Goal: Transaction & Acquisition: Purchase product/service

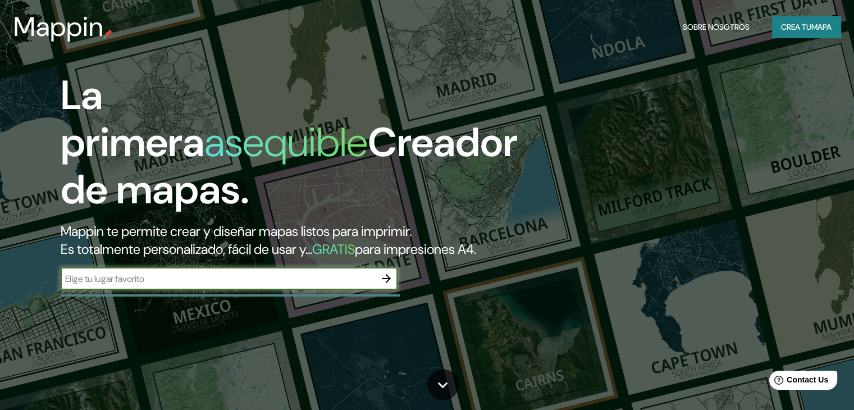
click at [155, 285] on input "text" at bounding box center [218, 278] width 314 height 13
type input "[PERSON_NAME][GEOGRAPHIC_DATA][DATE][PERSON_NAME] jal"
click at [393, 285] on icon "button" at bounding box center [385, 278] width 13 height 13
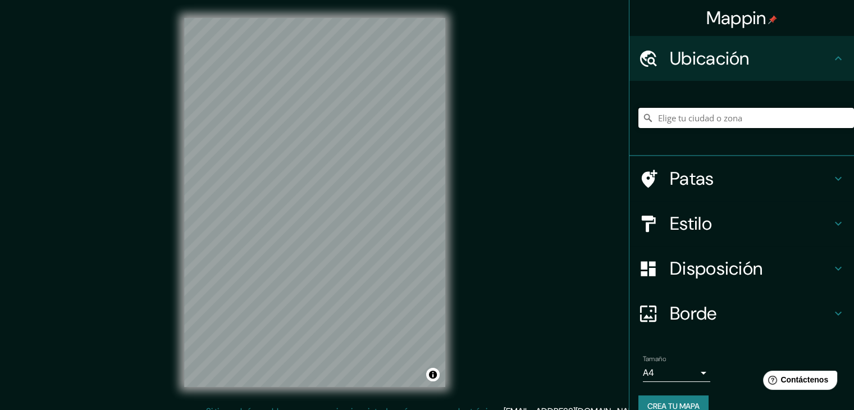
click at [714, 124] on input "Elige tu ciudad o zona" at bounding box center [746, 118] width 216 height 20
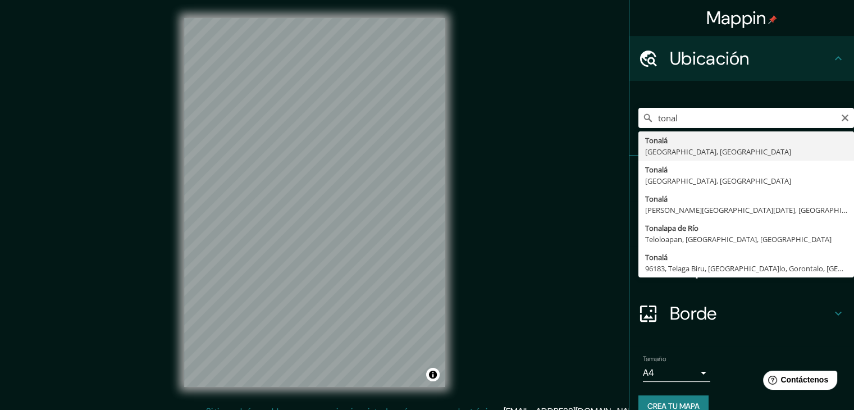
type input "[GEOGRAPHIC_DATA], [GEOGRAPHIC_DATA], [GEOGRAPHIC_DATA]"
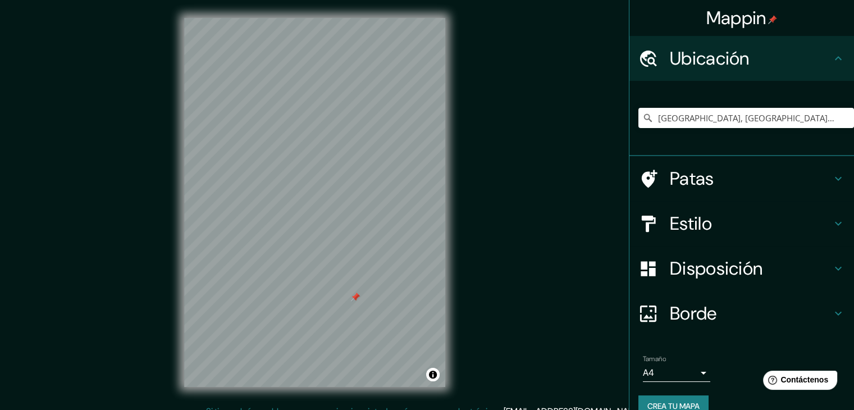
drag, startPoint x: 350, startPoint y: 283, endPoint x: 353, endPoint y: 297, distance: 13.8
click at [353, 297] on div at bounding box center [355, 296] width 9 height 9
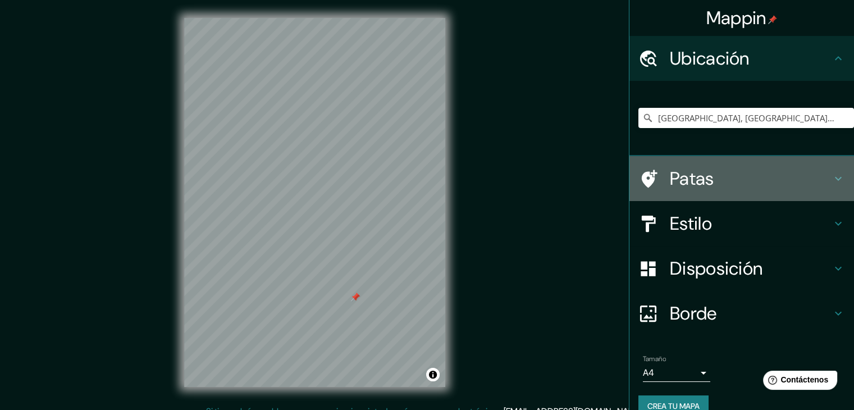
click at [653, 180] on div at bounding box center [653, 179] width 31 height 20
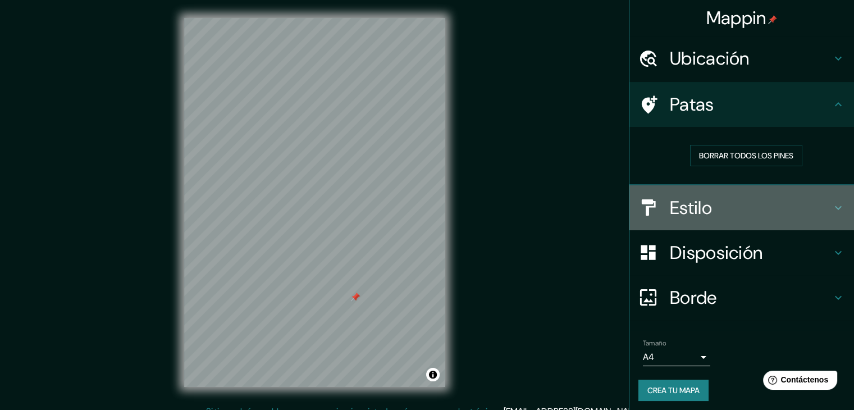
click at [730, 217] on h4 "Estilo" at bounding box center [751, 207] width 162 height 22
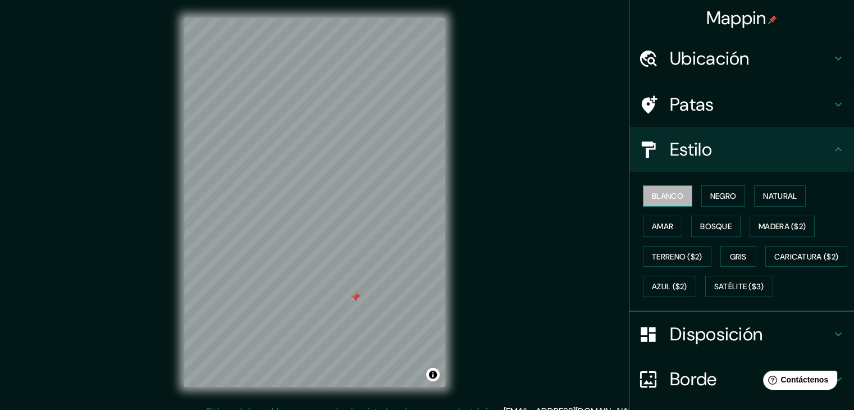
click at [652, 191] on font "Blanco" at bounding box center [667, 196] width 31 height 10
click at [718, 189] on font "Negro" at bounding box center [723, 196] width 26 height 15
click at [780, 200] on font "Natural" at bounding box center [780, 196] width 34 height 10
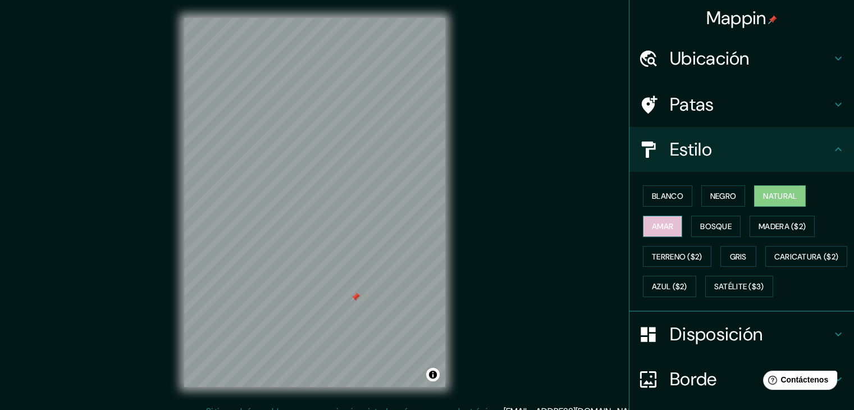
click at [665, 232] on button "Amar" at bounding box center [662, 226] width 39 height 21
click at [702, 227] on font "Bosque" at bounding box center [715, 226] width 31 height 10
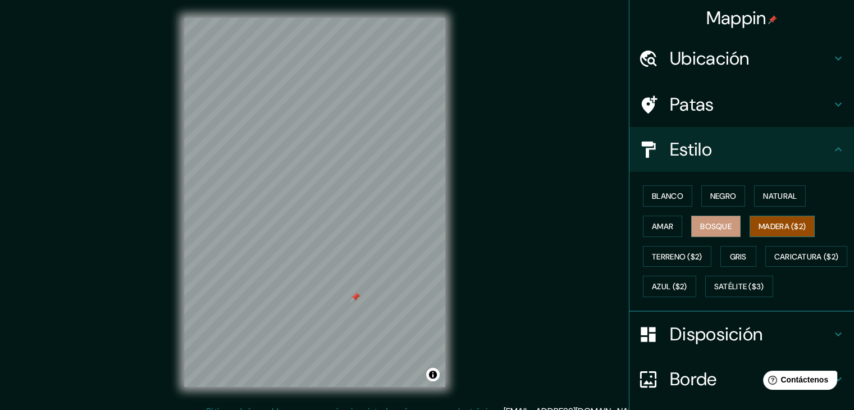
click at [768, 230] on font "Madera ($2)" at bounding box center [781, 226] width 47 height 15
click at [658, 257] on font "Terreno ($2)" at bounding box center [677, 256] width 51 height 10
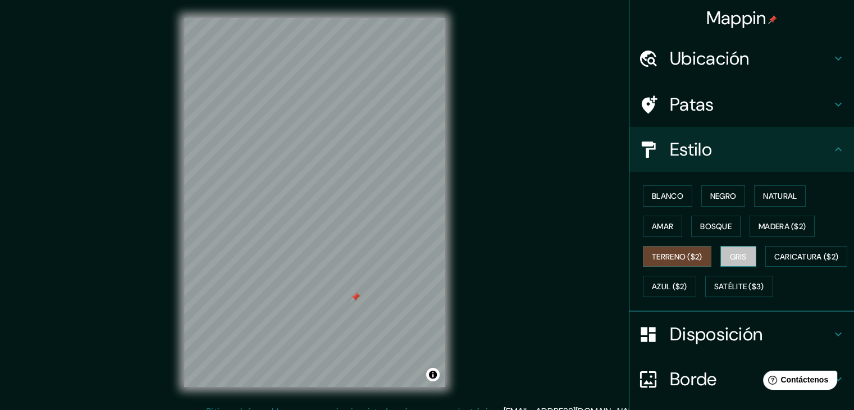
click at [722, 251] on button "Gris" at bounding box center [738, 256] width 36 height 21
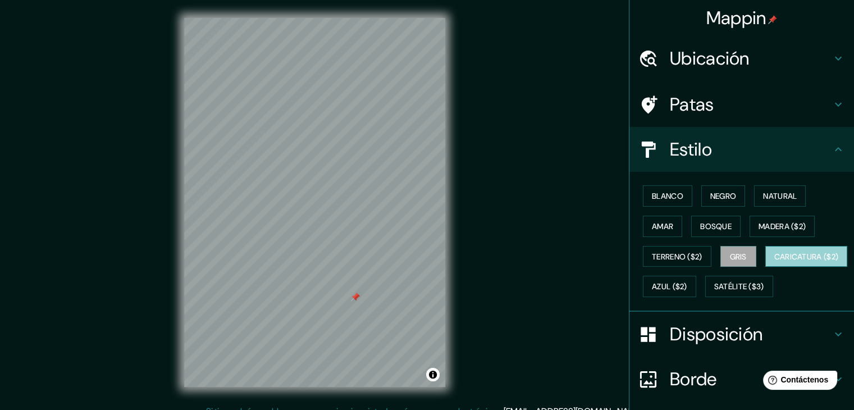
click at [774, 262] on font "Caricatura ($2)" at bounding box center [806, 256] width 65 height 10
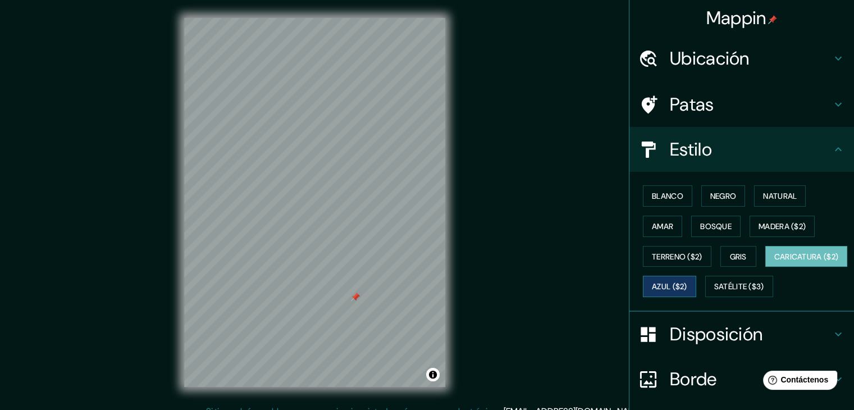
click at [687, 287] on font "Azul ($2)" at bounding box center [669, 287] width 35 height 10
click at [765, 267] on button "Caricatura ($2)" at bounding box center [806, 256] width 83 height 21
click at [676, 195] on button "Blanco" at bounding box center [667, 195] width 49 height 21
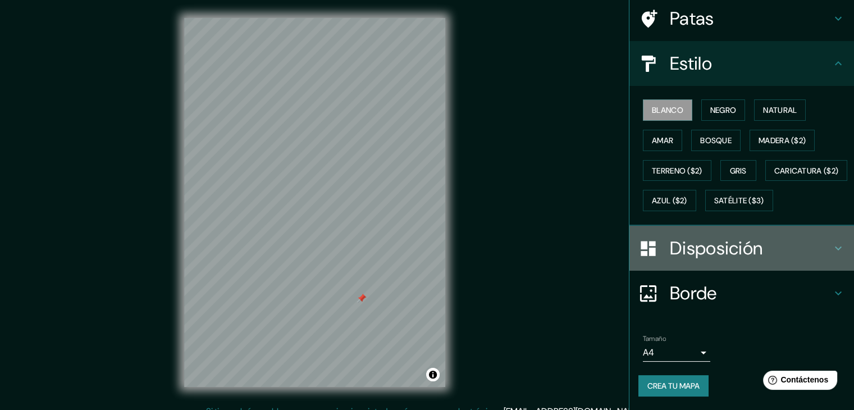
click at [714, 232] on div "Disposición" at bounding box center [741, 248] width 225 height 45
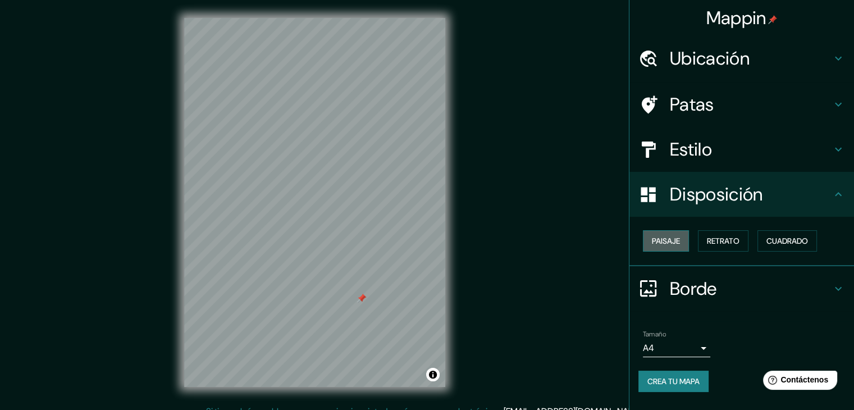
click at [667, 238] on font "Paisaje" at bounding box center [666, 241] width 28 height 10
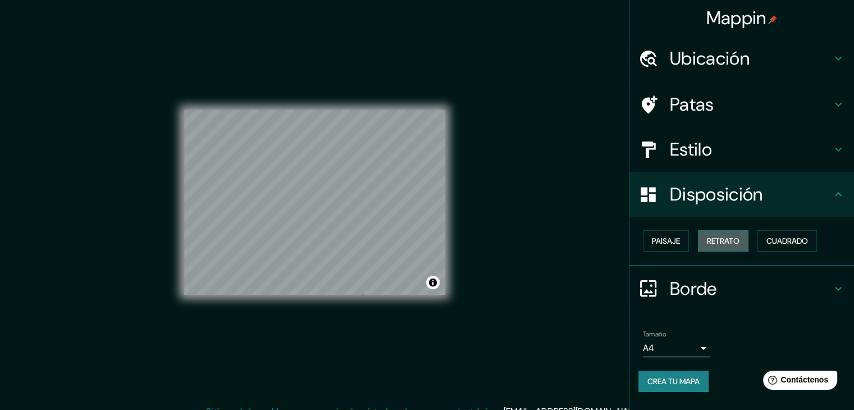
click at [733, 246] on font "Retrato" at bounding box center [723, 241] width 33 height 15
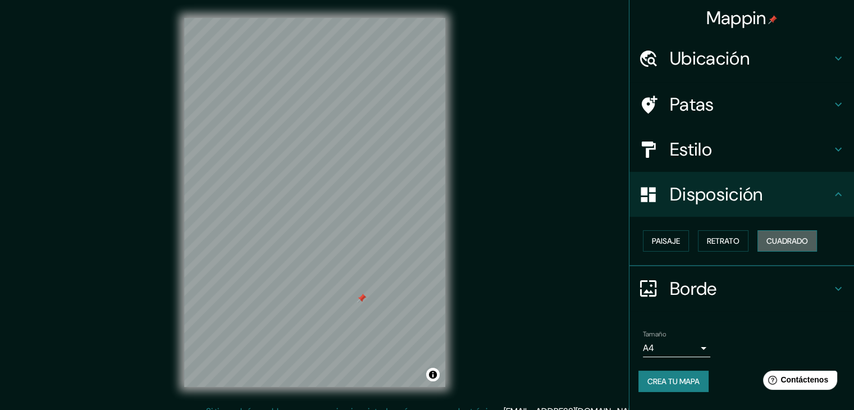
click at [792, 240] on font "Cuadrado" at bounding box center [787, 241] width 42 height 10
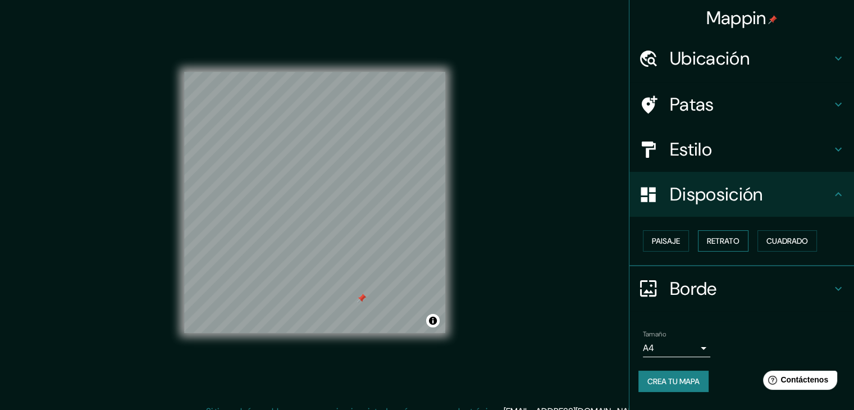
click at [705, 244] on button "Retrato" at bounding box center [723, 240] width 51 height 21
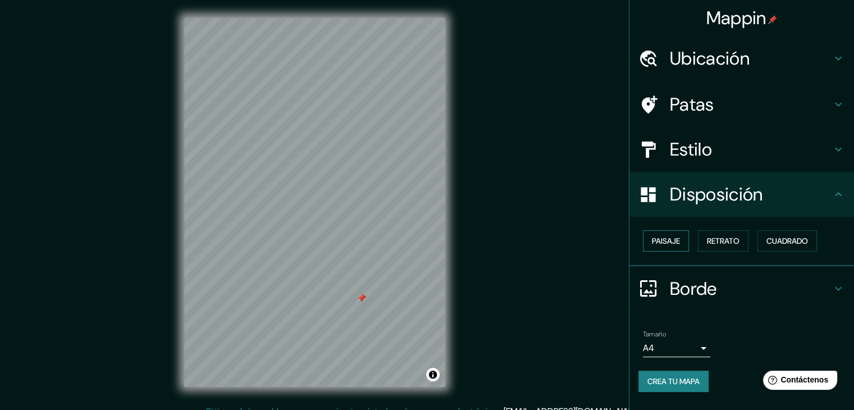
click at [669, 240] on font "Paisaje" at bounding box center [666, 241] width 28 height 10
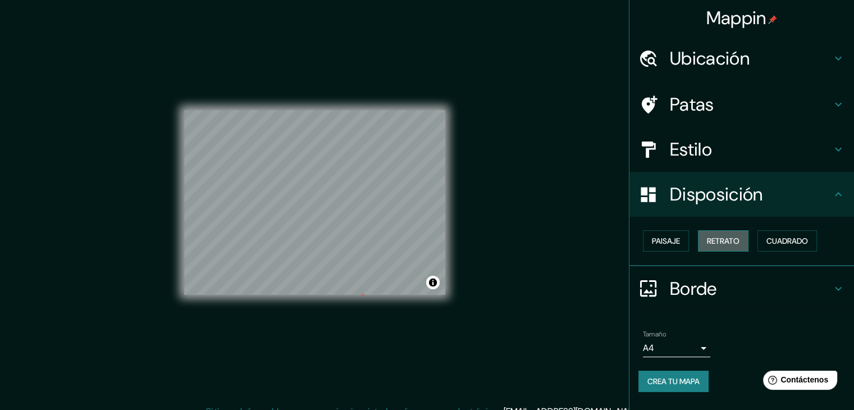
click at [742, 239] on button "Retrato" at bounding box center [723, 240] width 51 height 21
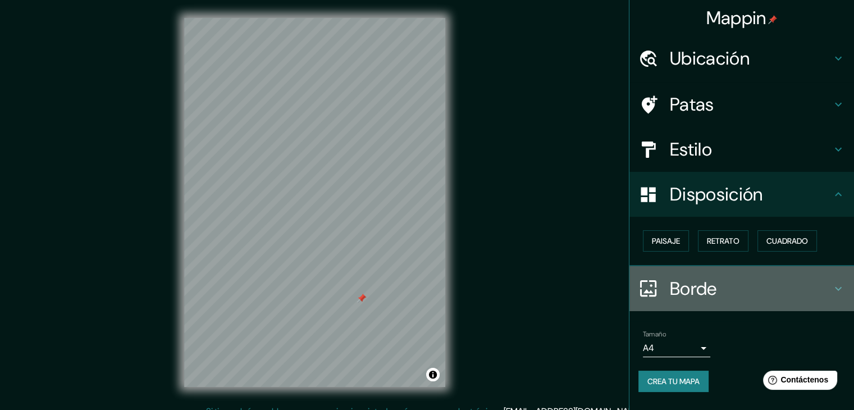
click at [734, 291] on h4 "Borde" at bounding box center [751, 288] width 162 height 22
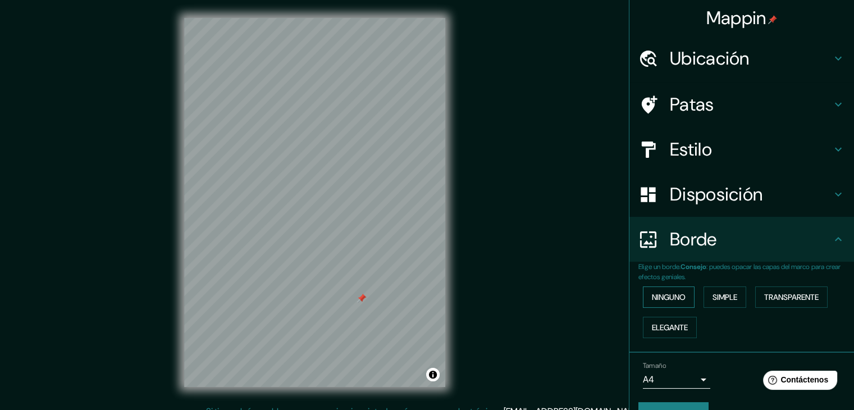
click at [667, 298] on font "Ninguno" at bounding box center [669, 297] width 34 height 10
click at [738, 303] on button "Simple" at bounding box center [724, 296] width 43 height 21
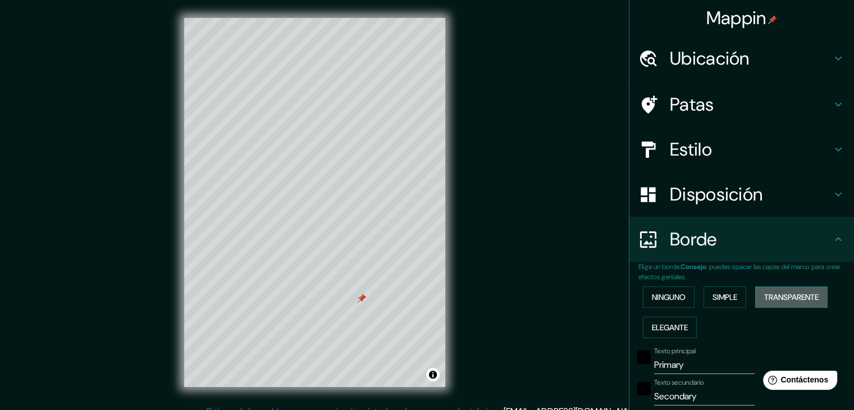
click at [771, 297] on font "Transparente" at bounding box center [791, 297] width 54 height 10
click at [665, 322] on font "Elegante" at bounding box center [670, 327] width 36 height 10
click at [665, 299] on font "Ninguno" at bounding box center [669, 297] width 34 height 10
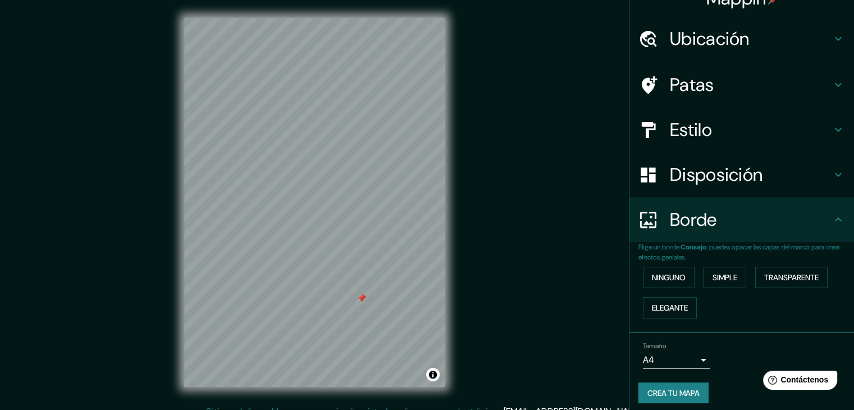
scroll to position [25, 0]
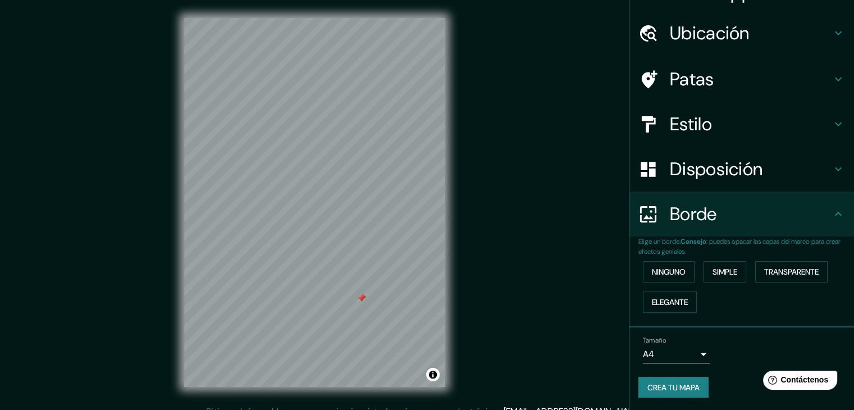
click at [686, 348] on body "Mappin Ubicación [GEOGRAPHIC_DATA], [GEOGRAPHIC_DATA], [GEOGRAPHIC_DATA] Patas …" at bounding box center [427, 205] width 854 height 410
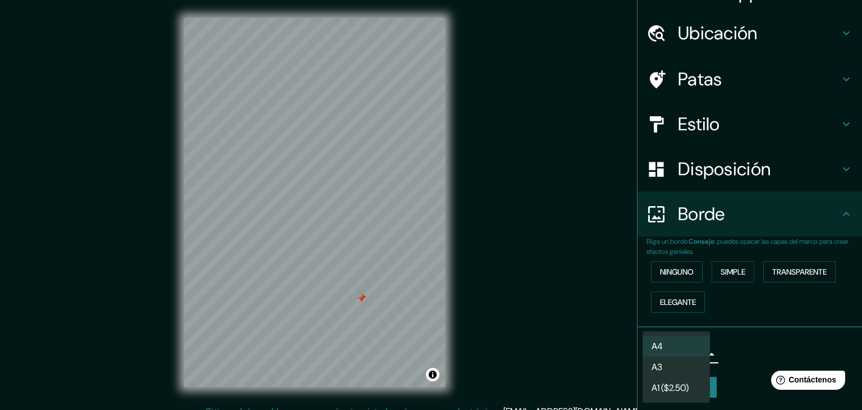
click at [764, 344] on div at bounding box center [431, 205] width 862 height 410
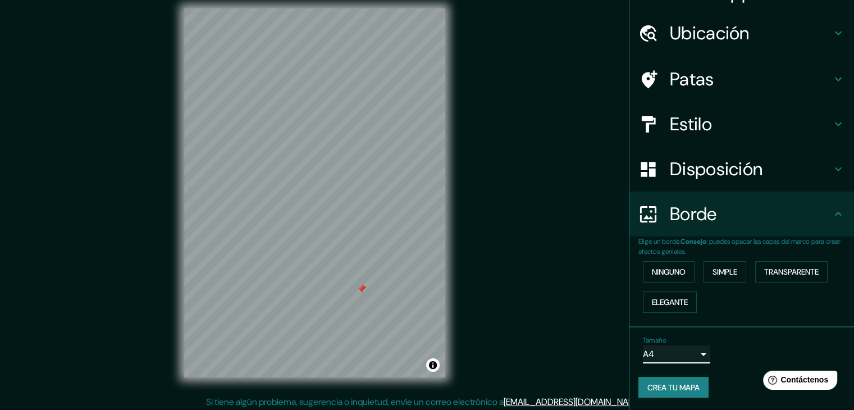
scroll to position [13, 0]
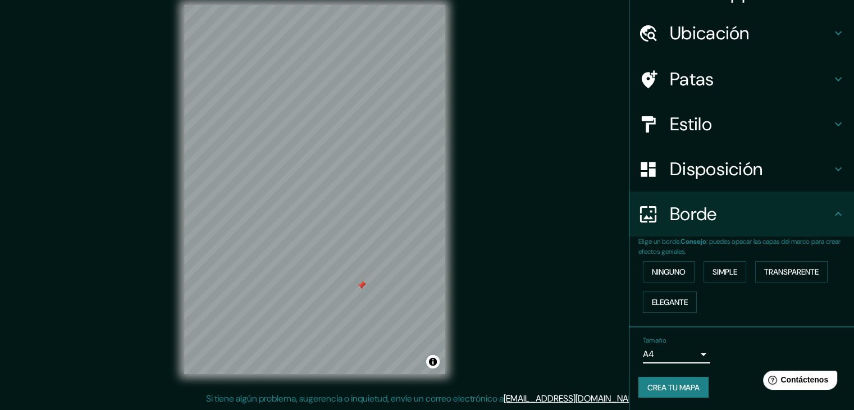
click at [667, 382] on font "Crea tu mapa" at bounding box center [673, 387] width 52 height 10
click at [689, 90] on div "Patas" at bounding box center [741, 79] width 225 height 45
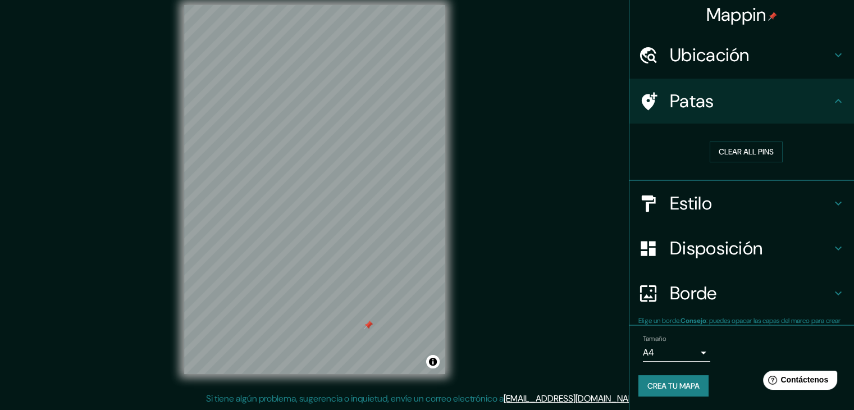
scroll to position [2, 0]
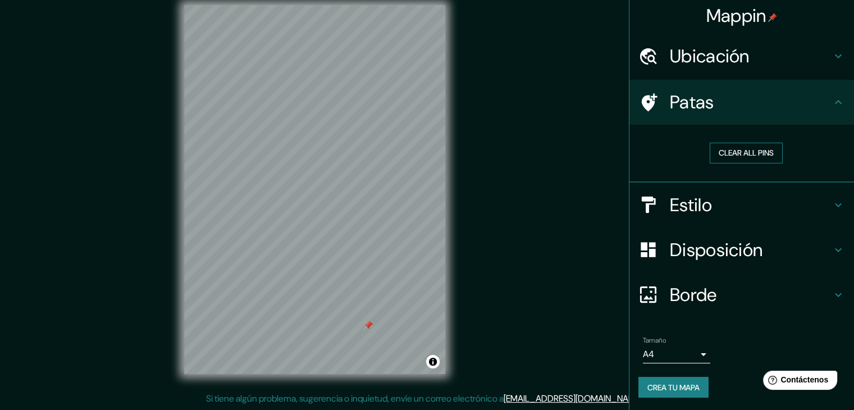
click at [720, 149] on button "Clear all pins" at bounding box center [746, 153] width 73 height 21
click at [664, 377] on button "Crea tu mapa" at bounding box center [673, 387] width 70 height 21
click at [674, 389] on font "Crea tu mapa" at bounding box center [673, 387] width 52 height 10
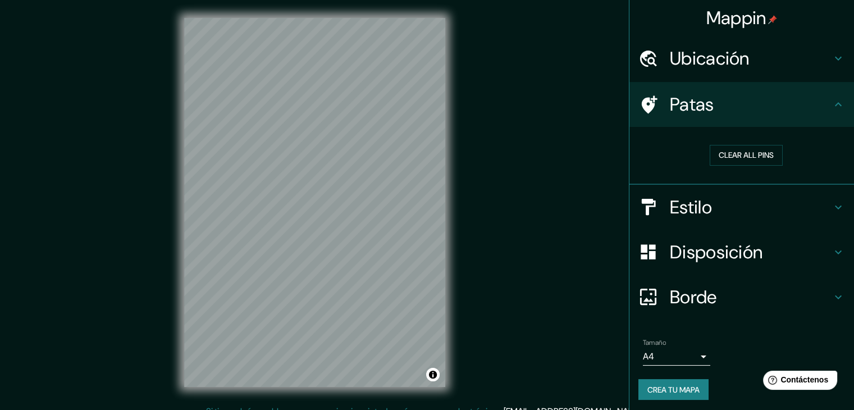
scroll to position [0, 0]
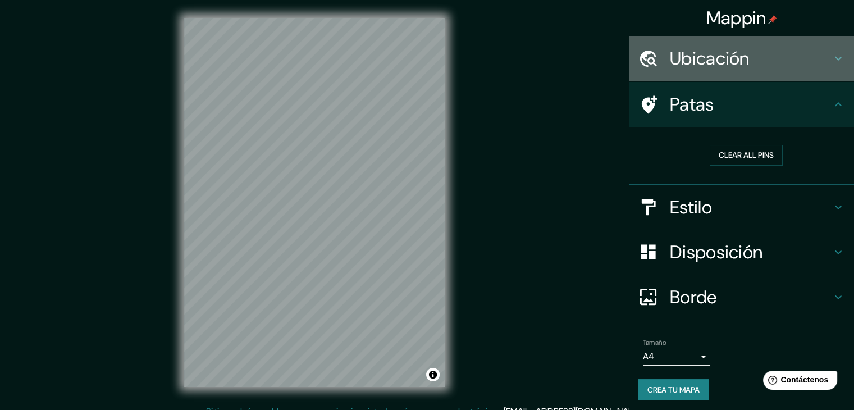
click at [702, 56] on font "Ubicación" at bounding box center [710, 59] width 80 height 24
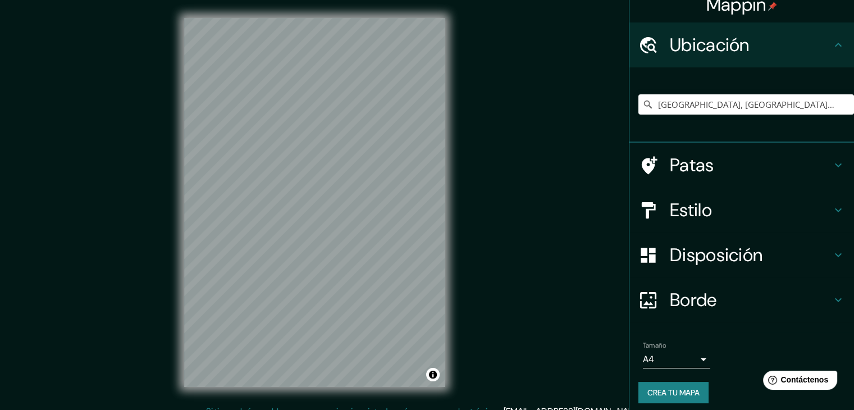
scroll to position [20, 0]
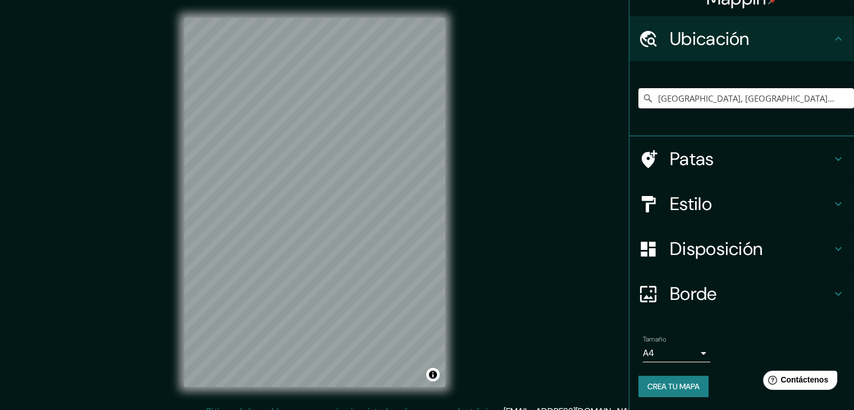
click at [660, 385] on font "Crea tu mapa" at bounding box center [673, 386] width 52 height 10
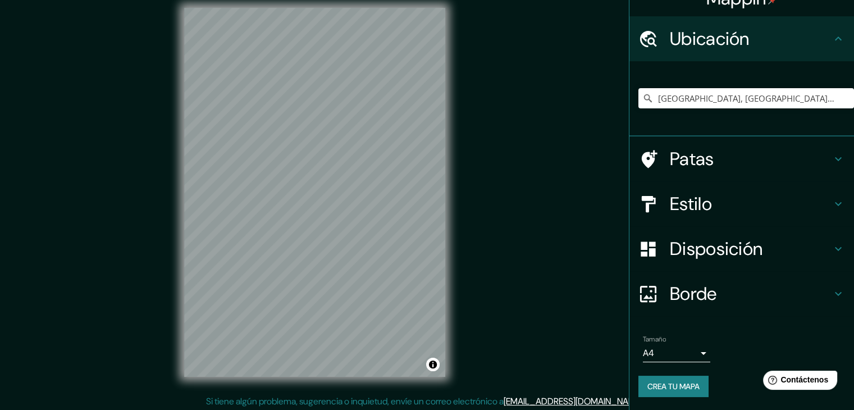
scroll to position [13, 0]
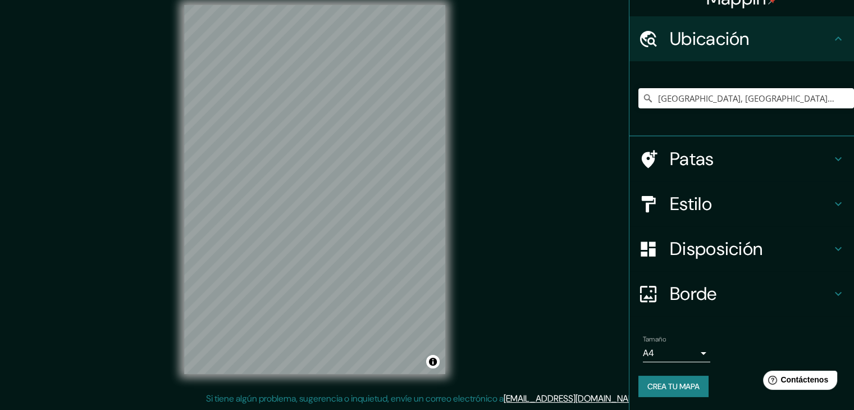
click at [689, 394] on button "Crea tu mapa" at bounding box center [673, 386] width 70 height 21
click at [593, 403] on font "[EMAIL_ADDRESS][DOMAIN_NAME]" at bounding box center [573, 398] width 139 height 12
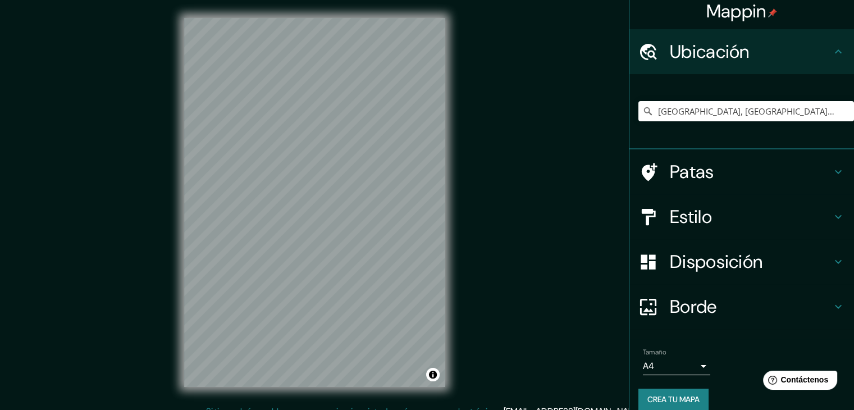
scroll to position [0, 0]
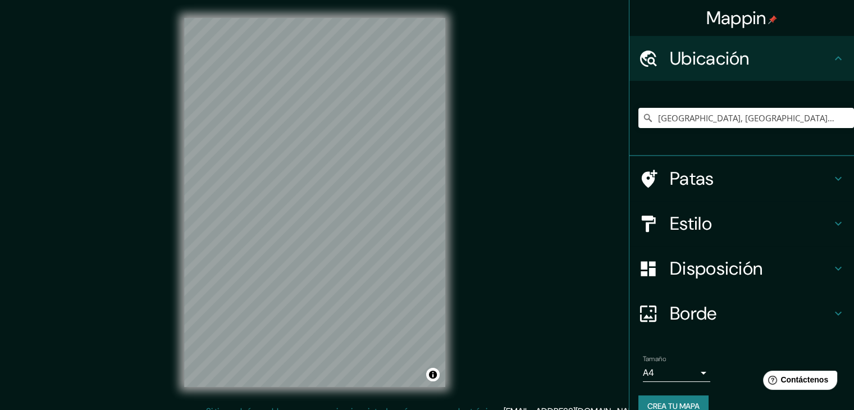
click at [762, 12] on h4 "Mappin" at bounding box center [741, 18] width 71 height 22
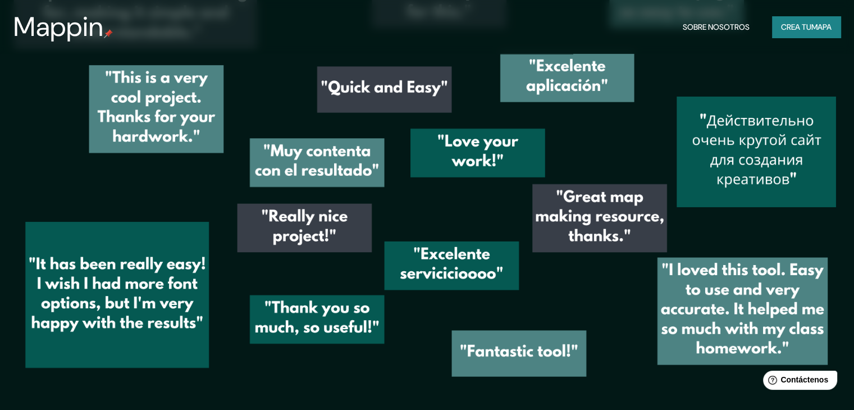
scroll to position [942, 0]
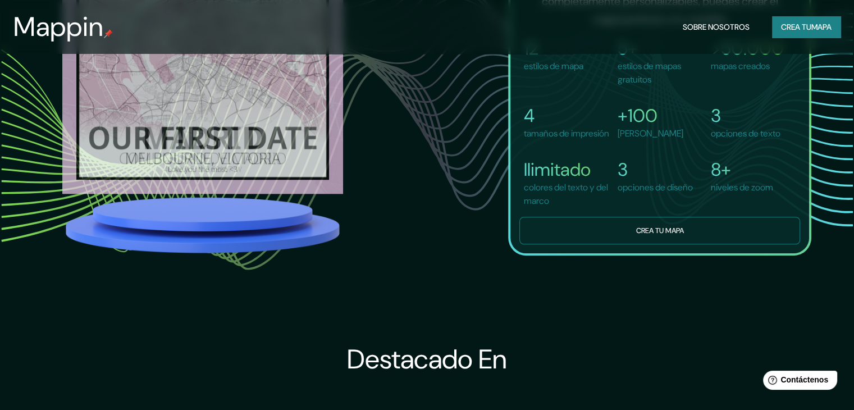
click at [658, 235] on font "Crea tu mapa" at bounding box center [659, 230] width 48 height 10
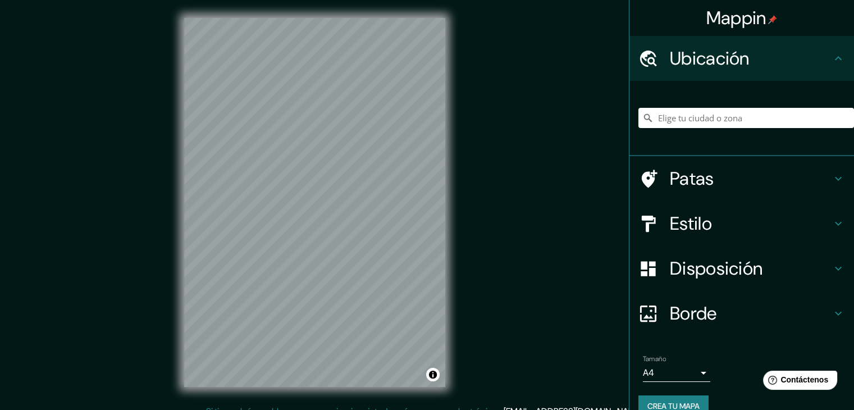
scroll to position [13, 0]
